Goal: Check status: Check status

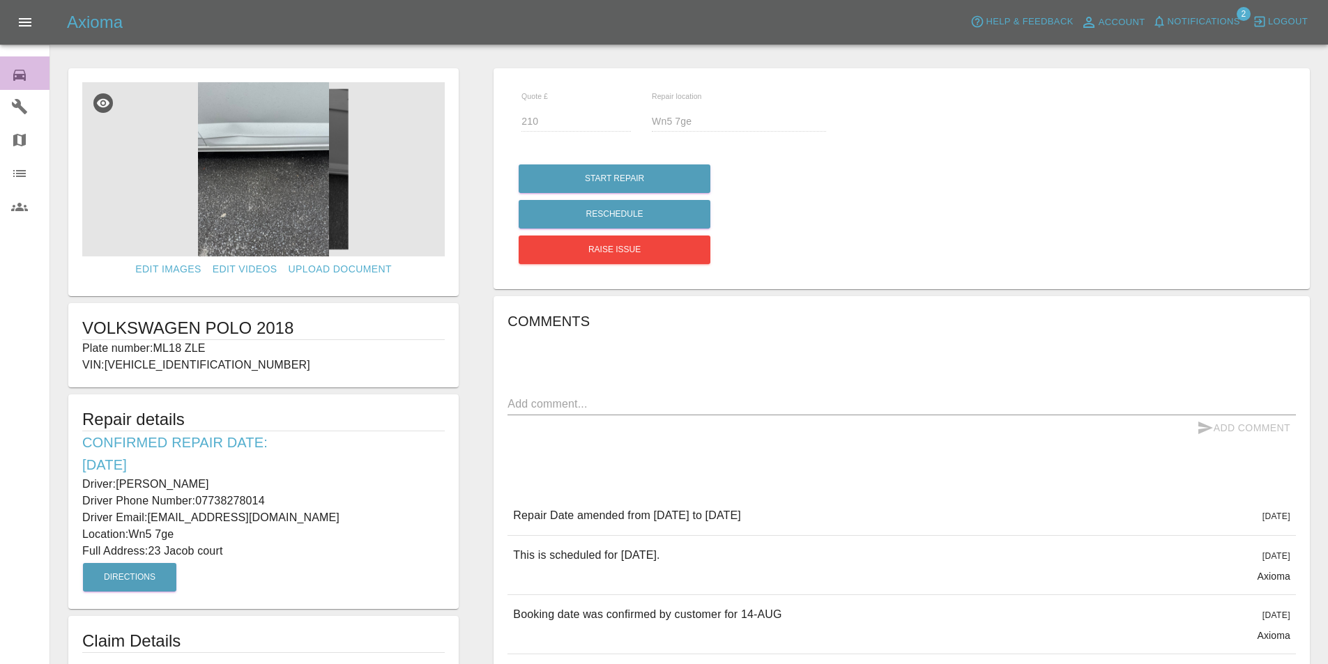
click at [22, 76] on icon at bounding box center [19, 75] width 13 height 11
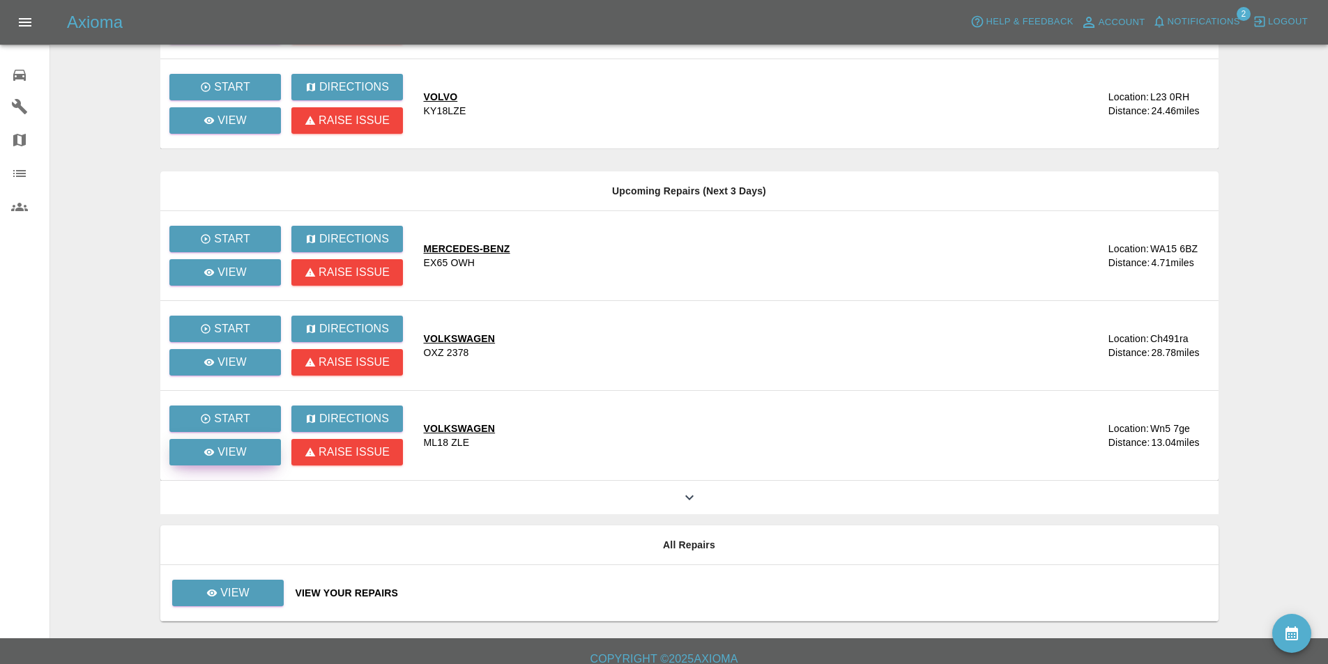
scroll to position [315, 0]
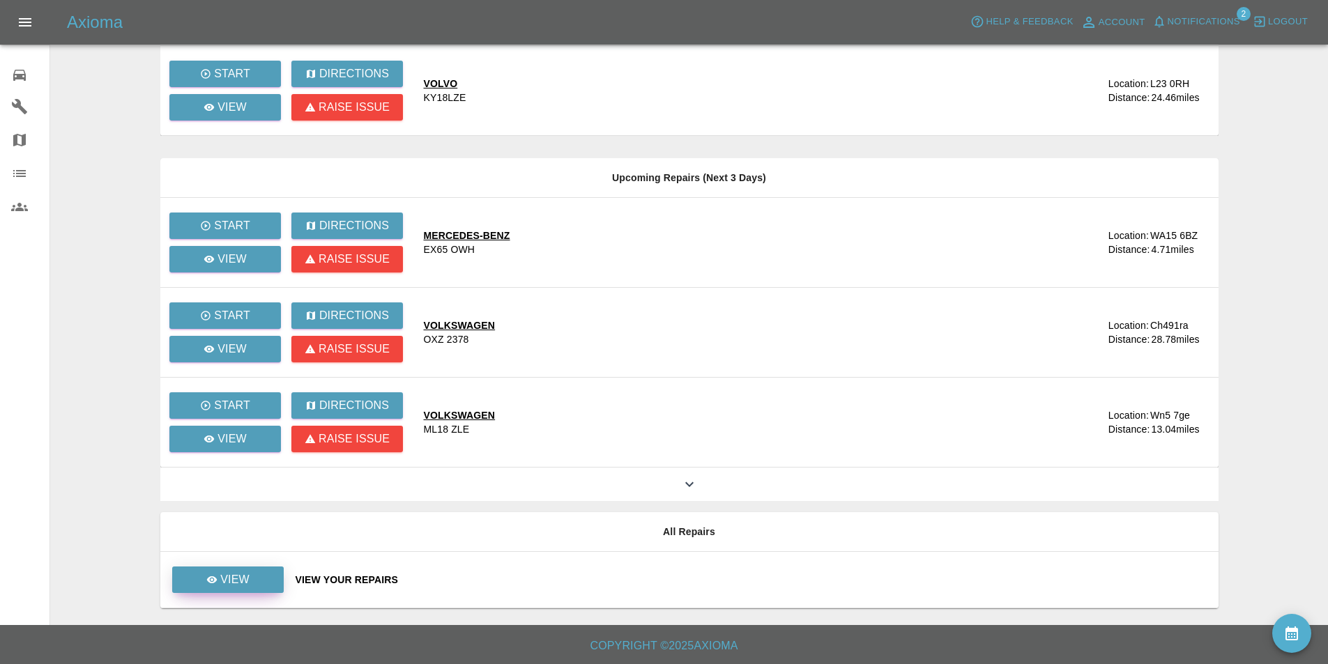
click at [241, 588] on link "View" at bounding box center [228, 580] width 112 height 26
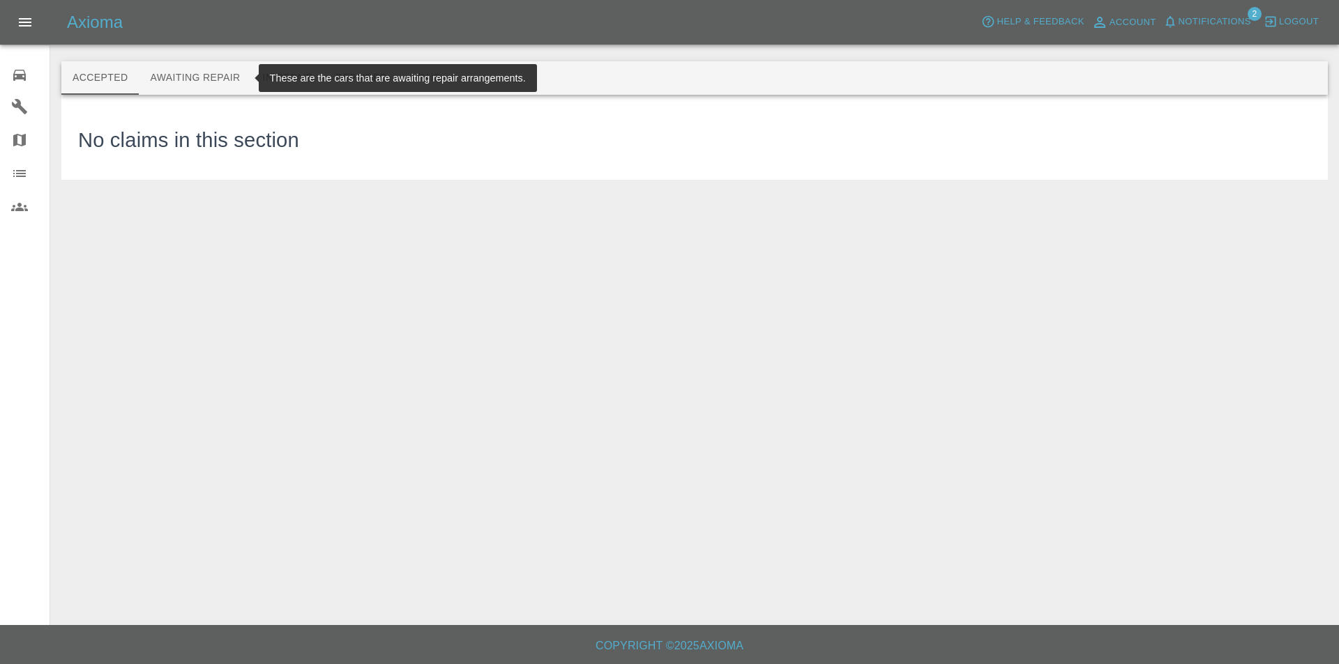
click at [208, 68] on button "Awaiting Repair" at bounding box center [195, 77] width 112 height 33
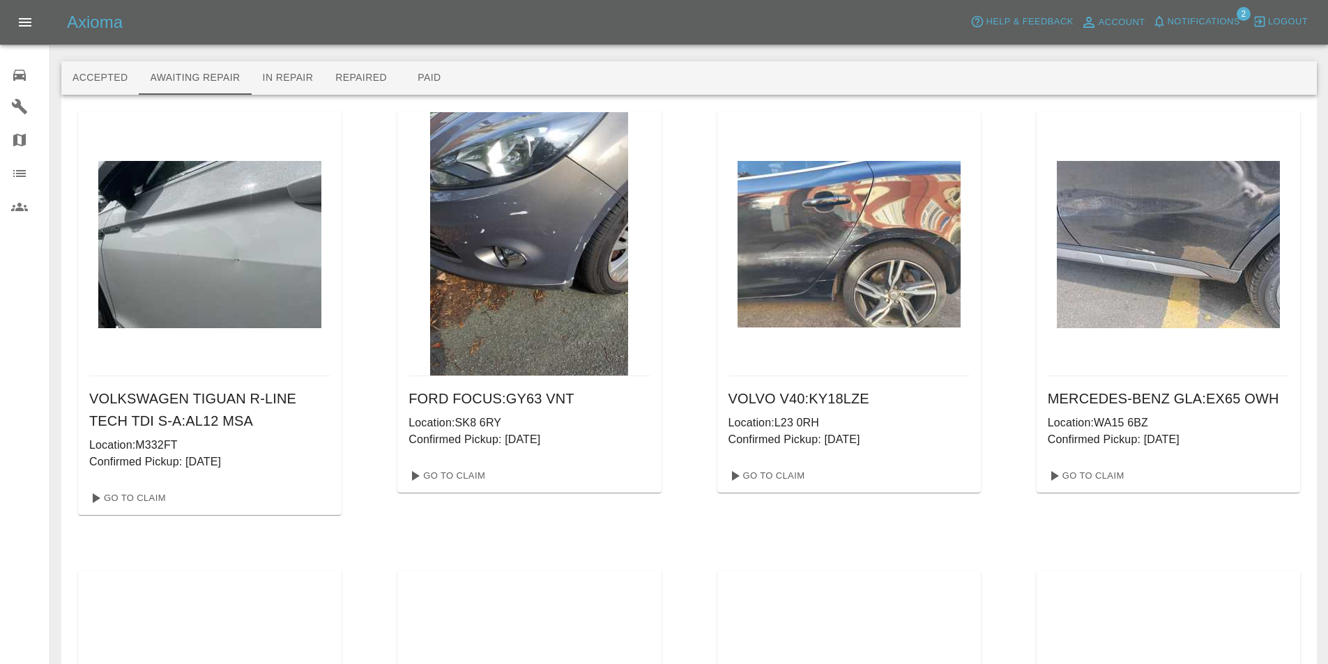
click at [15, 73] on icon at bounding box center [19, 75] width 17 height 17
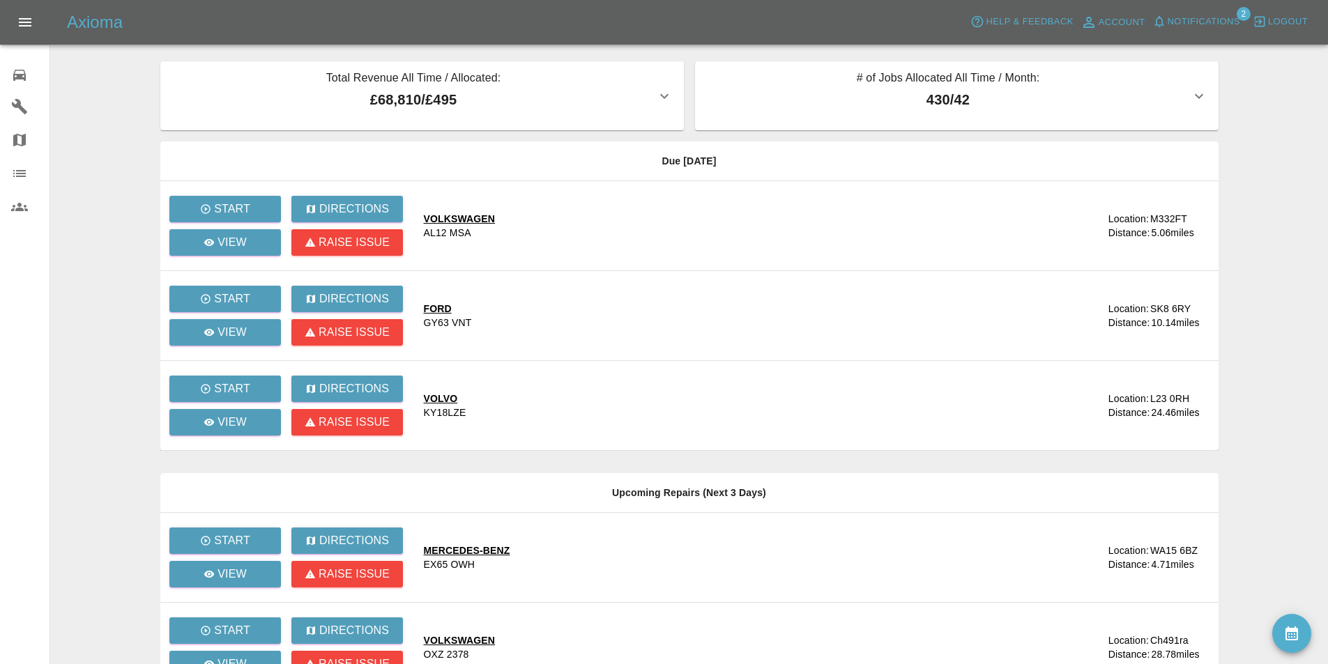
click at [1207, 15] on span "Notifications" at bounding box center [1204, 22] width 73 height 16
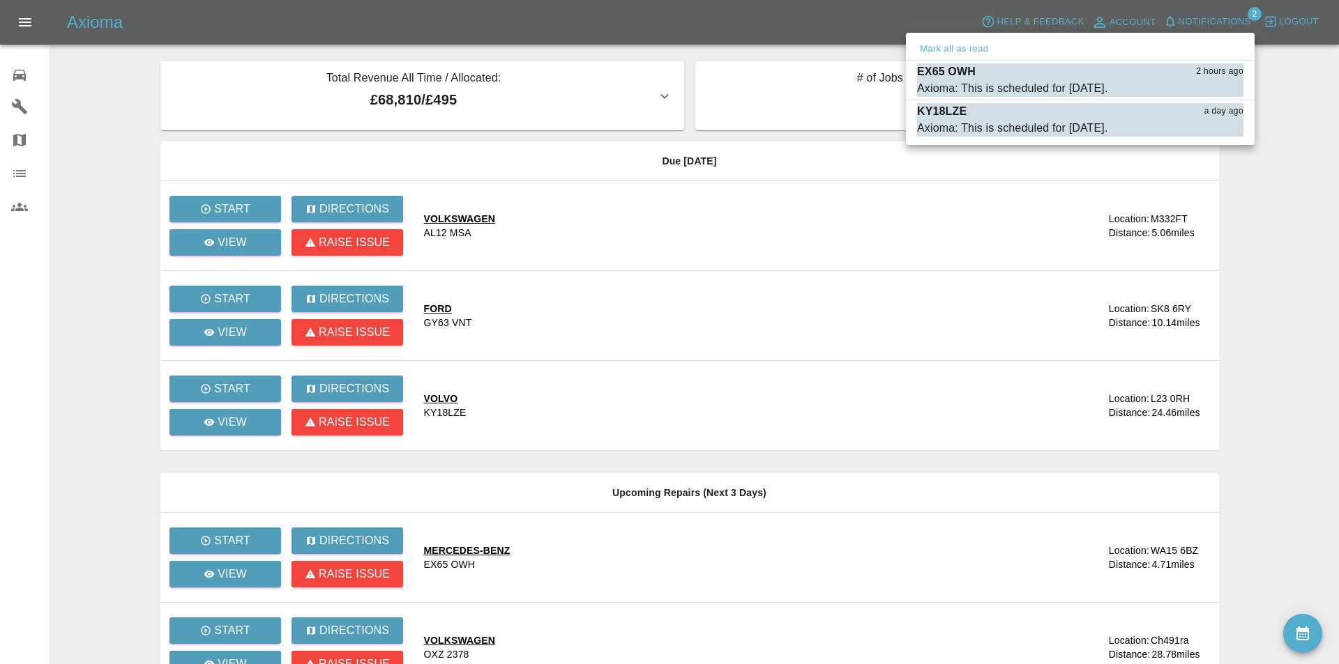
click at [102, 77] on div at bounding box center [669, 332] width 1339 height 664
